Goal: Transaction & Acquisition: Purchase product/service

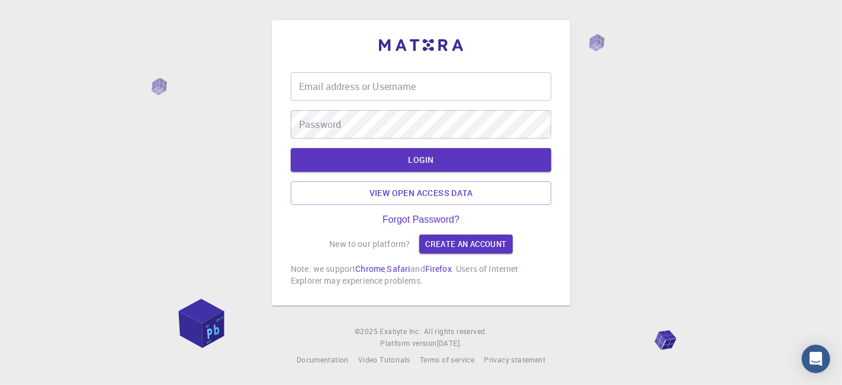
click at [376, 92] on input "Email address or Username" at bounding box center [421, 86] width 261 height 28
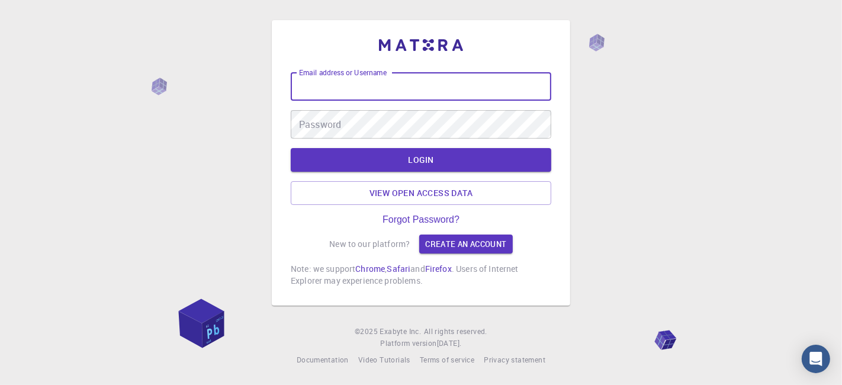
type input "kanrei"
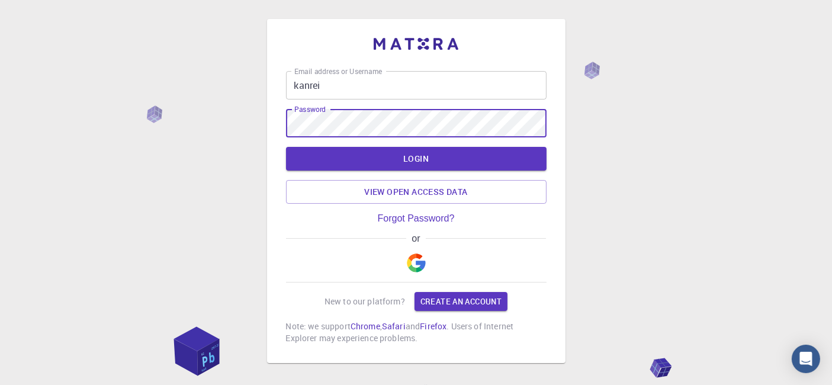
click at [286, 147] on button "LOGIN" at bounding box center [416, 159] width 261 height 24
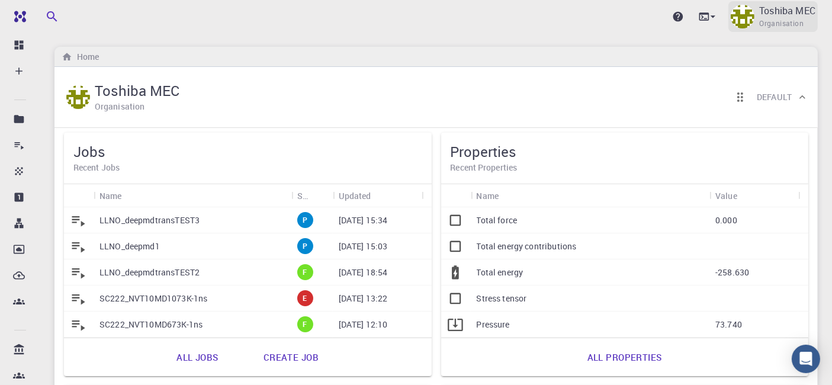
click at [779, 18] on span "Organisation" at bounding box center [781, 24] width 44 height 12
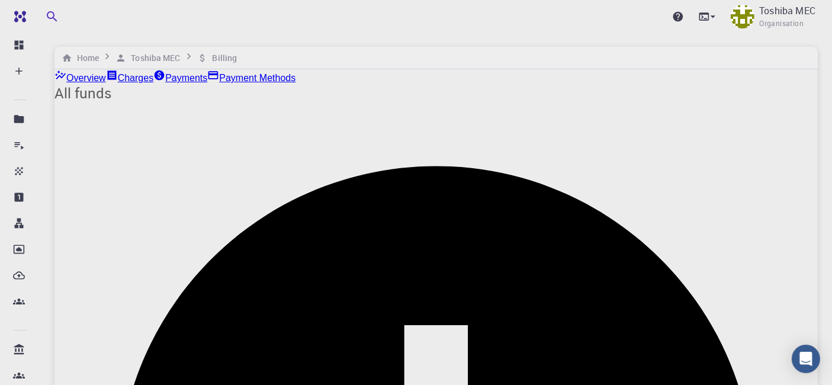
click at [207, 84] on link "Payments" at bounding box center [180, 76] width 54 height 14
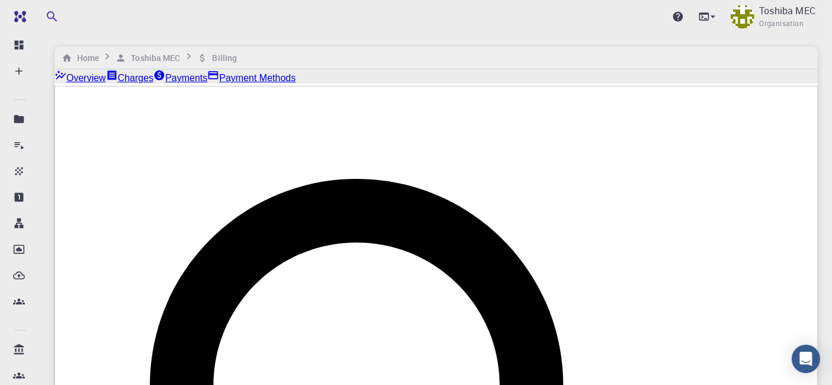
click at [153, 84] on link "Charges" at bounding box center [129, 76] width 47 height 14
click at [764, 10] on p "Toshiba MEC" at bounding box center [787, 11] width 56 height 14
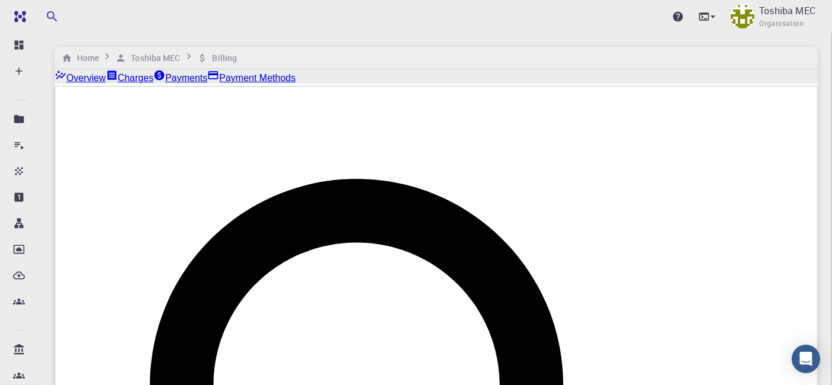
radio input "true"
click at [207, 84] on link "Payments" at bounding box center [180, 76] width 54 height 14
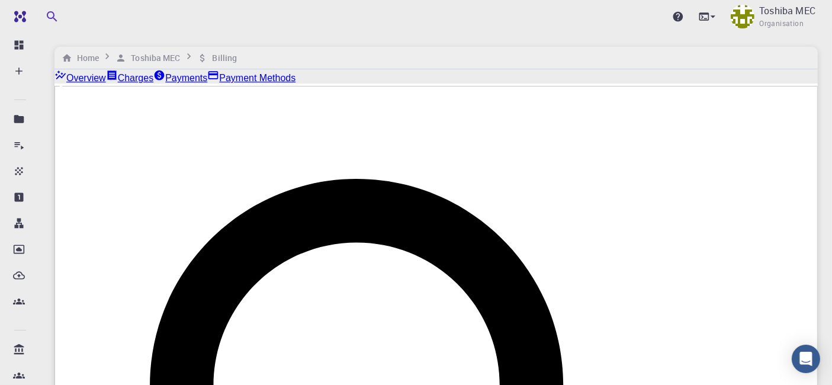
drag, startPoint x: 264, startPoint y: 175, endPoint x: 349, endPoint y: 177, distance: 85.9
drag, startPoint x: 521, startPoint y: 178, endPoint x: 658, endPoint y: 172, distance: 136.9
click at [768, 17] on p "Toshiba MEC" at bounding box center [787, 11] width 56 height 14
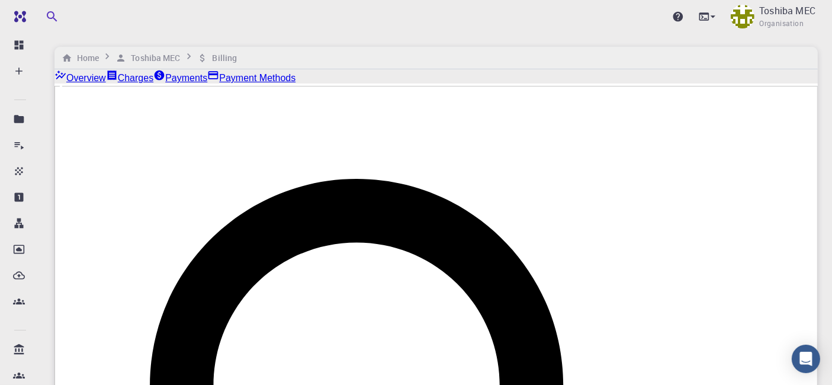
click at [422, 48] on div "Home Toshiba MEC Billing" at bounding box center [436, 58] width 764 height 23
click at [153, 82] on link "Charges" at bounding box center [129, 76] width 47 height 14
click at [755, 18] on div "Toshiba MEC Organisation" at bounding box center [773, 16] width 89 height 31
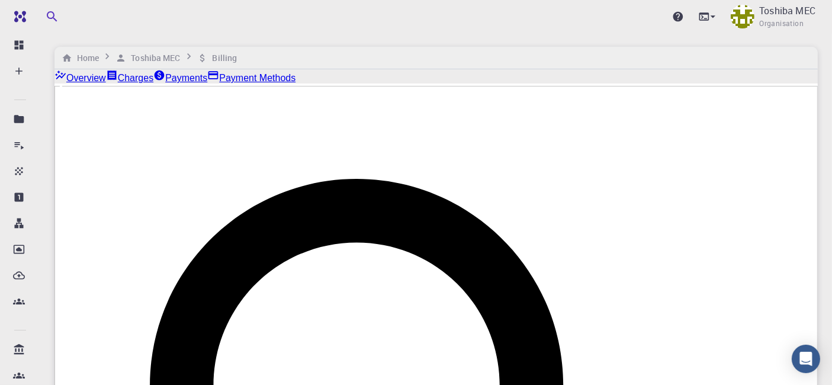
click at [469, 22] on div "Upgrade Toshiba MEC Organisation" at bounding box center [436, 16] width 792 height 31
click at [207, 84] on link "Payments" at bounding box center [180, 76] width 54 height 14
drag, startPoint x: 324, startPoint y: 178, endPoint x: 498, endPoint y: 167, distance: 173.9
drag, startPoint x: 609, startPoint y: 171, endPoint x: 720, endPoint y: 165, distance: 110.9
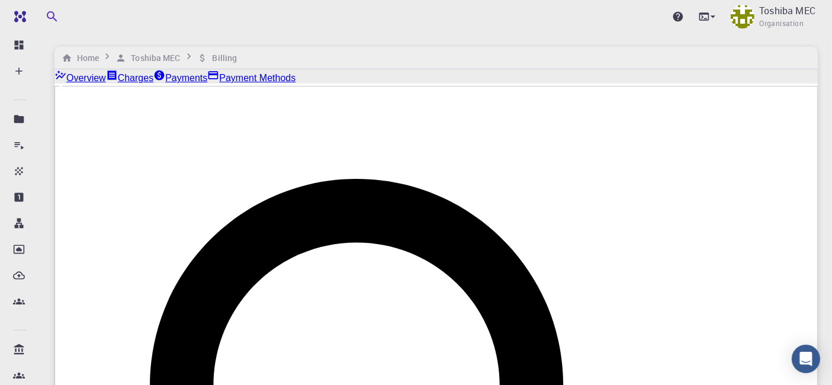
click at [296, 77] on link "Payment Methods" at bounding box center [251, 76] width 88 height 14
drag, startPoint x: 206, startPoint y: 175, endPoint x: 319, endPoint y: 170, distance: 113.2
drag, startPoint x: 206, startPoint y: 172, endPoint x: 325, endPoint y: 156, distance: 119.5
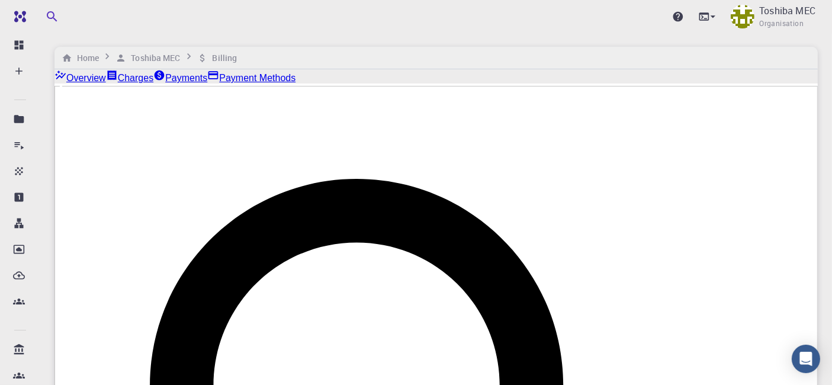
click at [767, 20] on span "Organisation" at bounding box center [781, 24] width 44 height 12
